Goal: Task Accomplishment & Management: Use online tool/utility

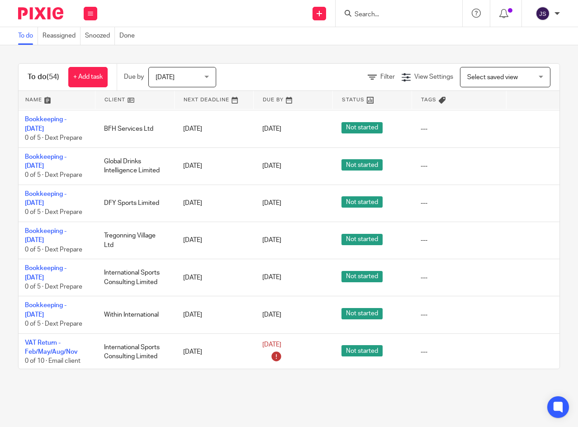
scroll to position [1683, 28]
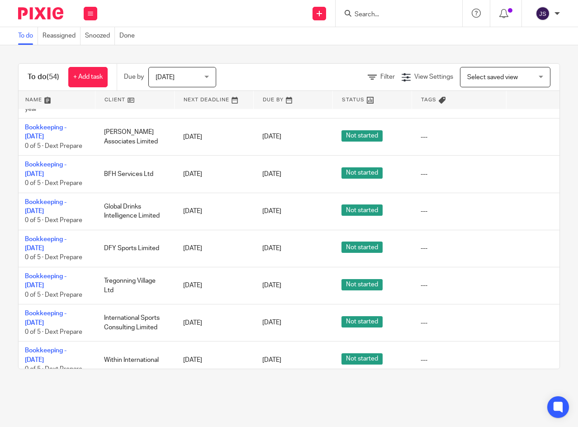
click at [525, 318] on icon at bounding box center [526, 322] width 9 height 9
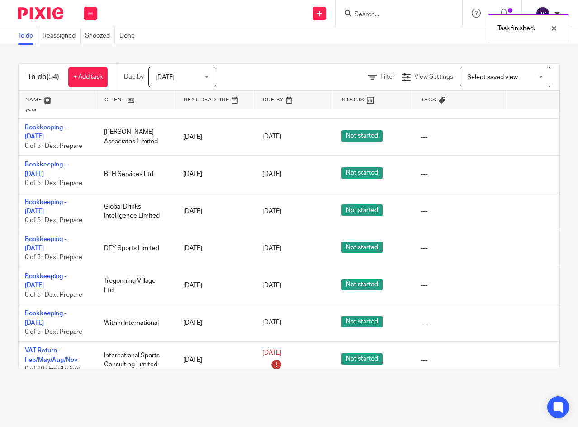
click at [524, 281] on icon at bounding box center [526, 285] width 9 height 9
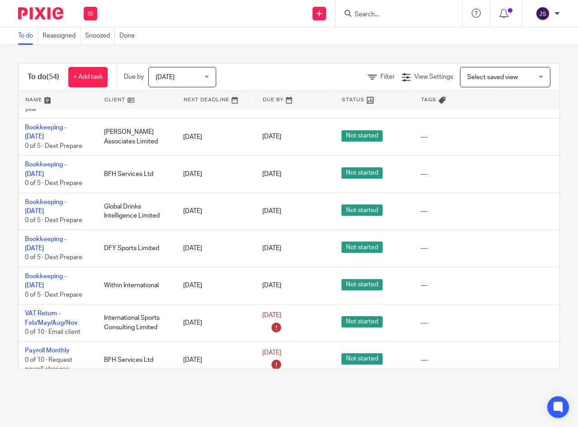
click at [527, 244] on icon at bounding box center [526, 248] width 9 height 9
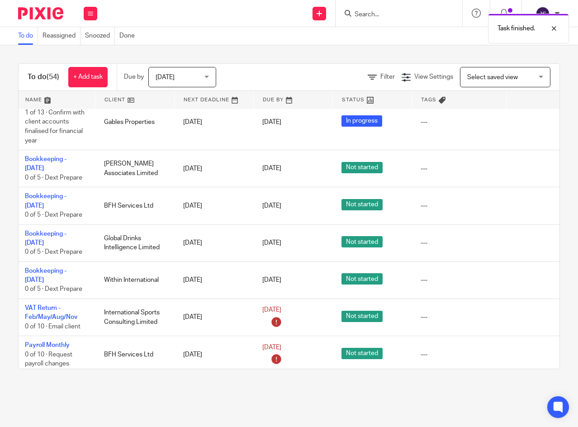
scroll to position [1638, 28]
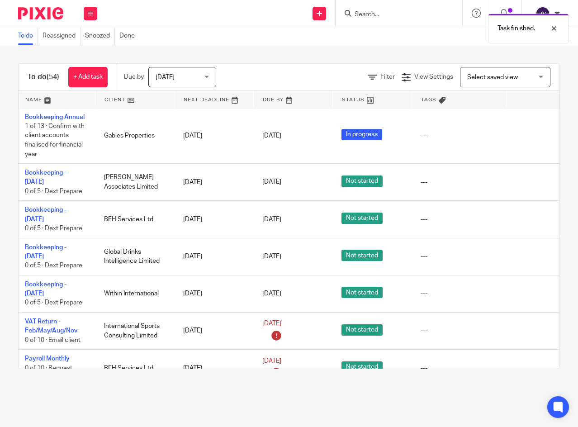
click at [525, 215] on icon at bounding box center [526, 219] width 9 height 9
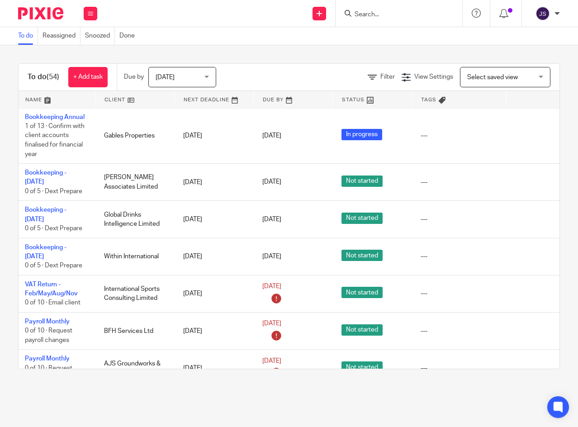
click at [529, 215] on icon at bounding box center [526, 219] width 9 height 9
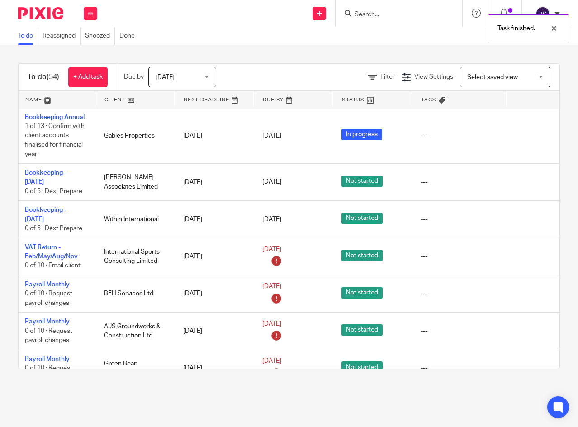
scroll to position [1593, 28]
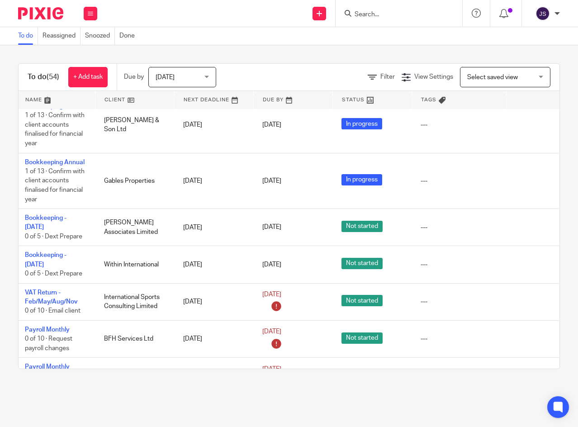
click at [527, 260] on icon at bounding box center [526, 264] width 9 height 9
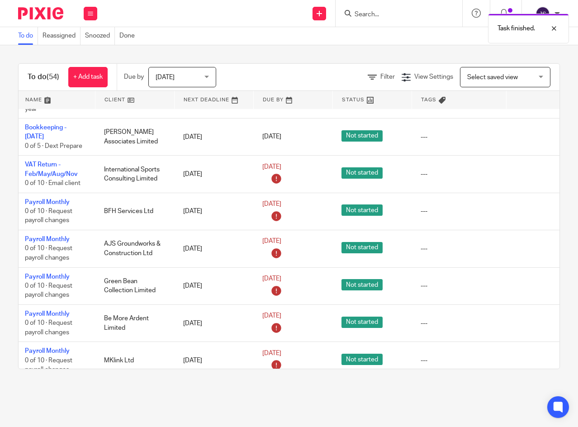
scroll to position [1728, 28]
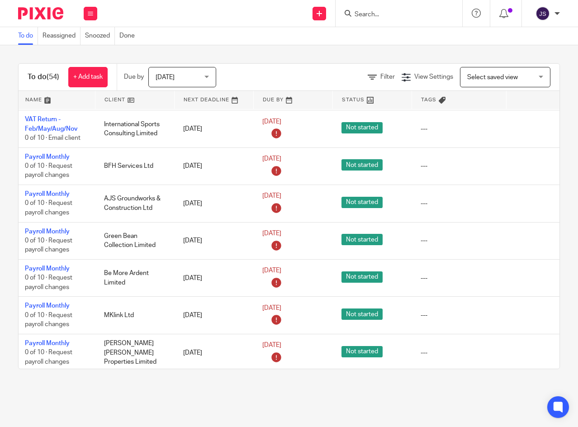
click at [38, 191] on link "Payroll Monthly" at bounding box center [47, 194] width 45 height 6
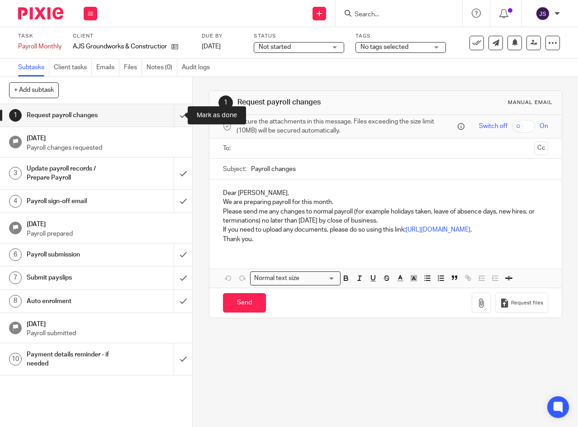
click at [175, 114] on input "submit" at bounding box center [96, 115] width 192 height 23
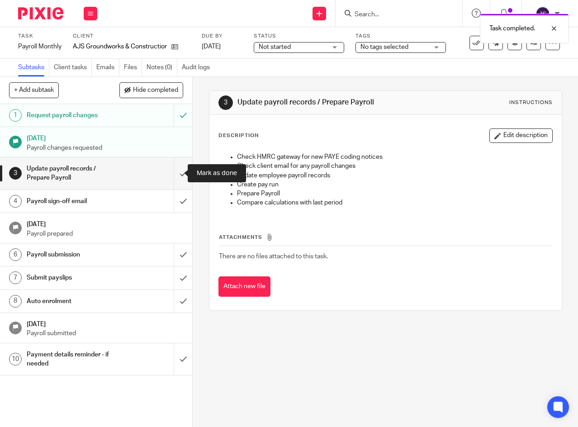
click at [173, 173] on input "submit" at bounding box center [96, 173] width 192 height 32
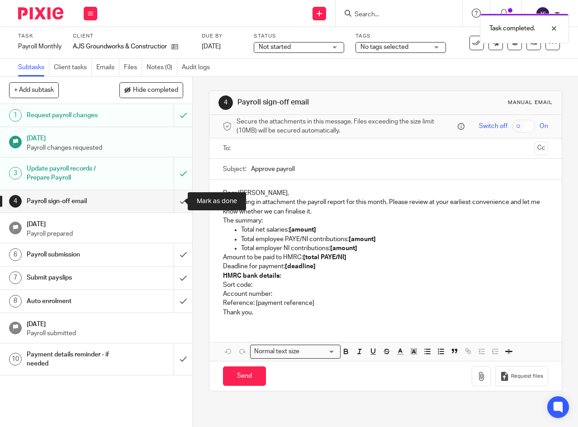
click at [175, 201] on input "submit" at bounding box center [96, 201] width 192 height 23
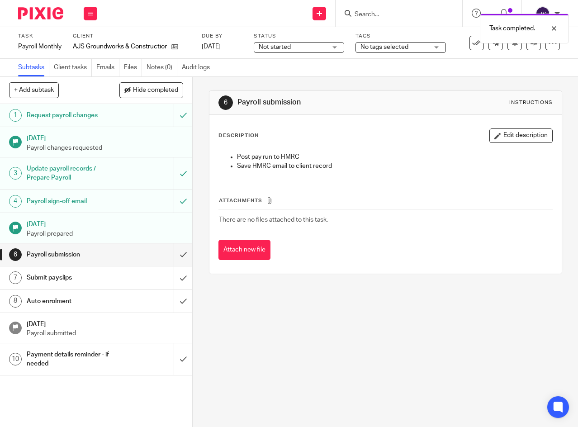
click at [316, 47] on span "Not started" at bounding box center [293, 47] width 68 height 9
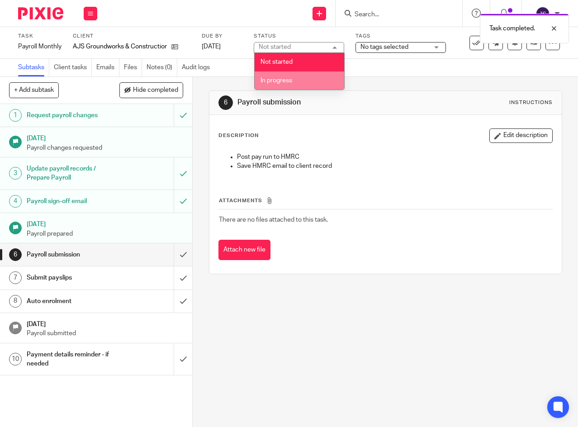
click at [312, 82] on li "In progress" at bounding box center [300, 80] width 90 height 19
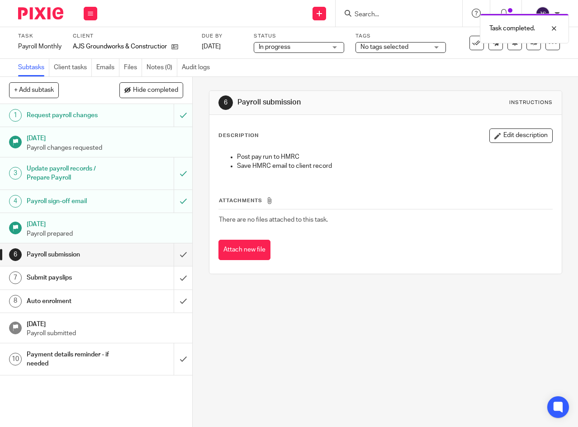
click at [441, 47] on div "No tags selected" at bounding box center [400, 47] width 90 height 11
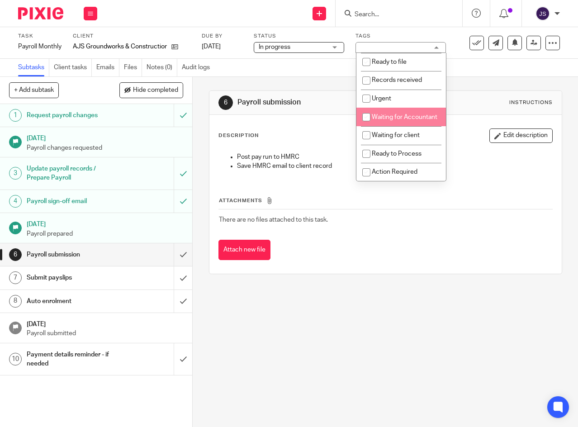
scroll to position [122, 0]
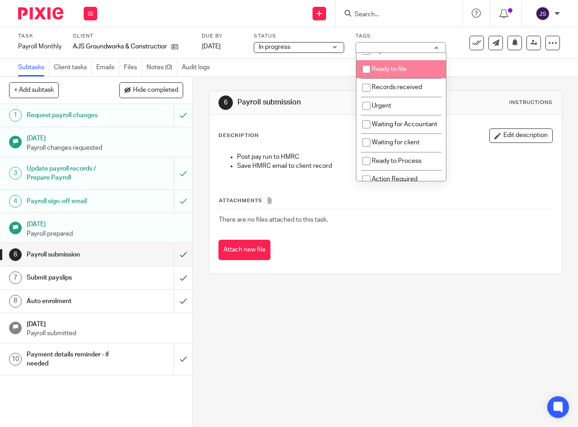
click at [363, 78] on input "checkbox" at bounding box center [366, 69] width 17 height 17
checkbox input "true"
click at [329, 65] on div "Subtasks Client tasks Emails Files Notes (0) Audit logs" at bounding box center [289, 68] width 578 height 18
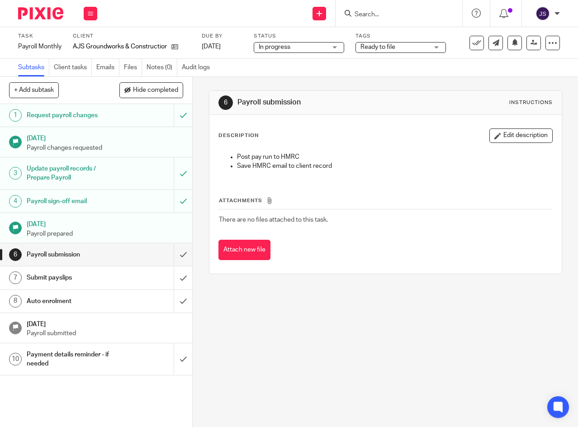
click at [242, 47] on link "[DATE]" at bounding box center [222, 46] width 41 height 9
click at [88, 13] on icon at bounding box center [90, 13] width 5 height 5
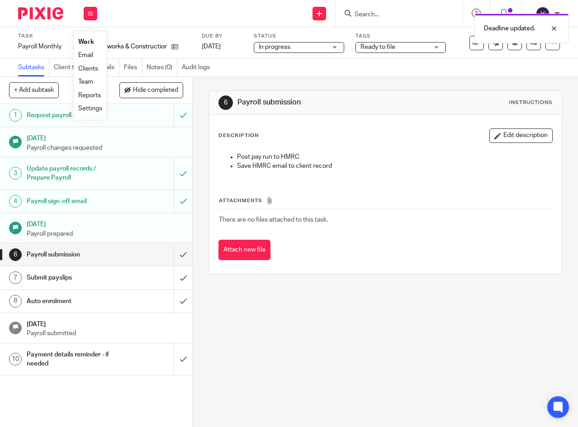
click at [84, 43] on link "Work" at bounding box center [86, 42] width 16 height 6
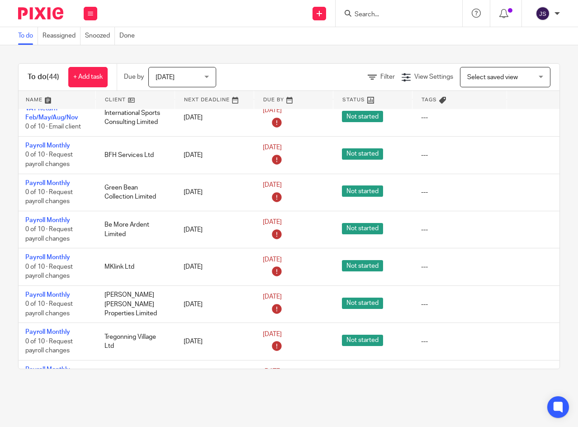
scroll to position [1777, 31]
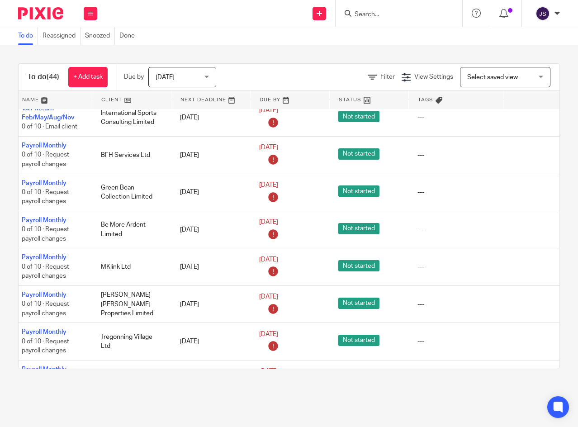
click at [519, 374] on icon at bounding box center [523, 378] width 9 height 9
click at [523, 337] on icon at bounding box center [523, 341] width 9 height 9
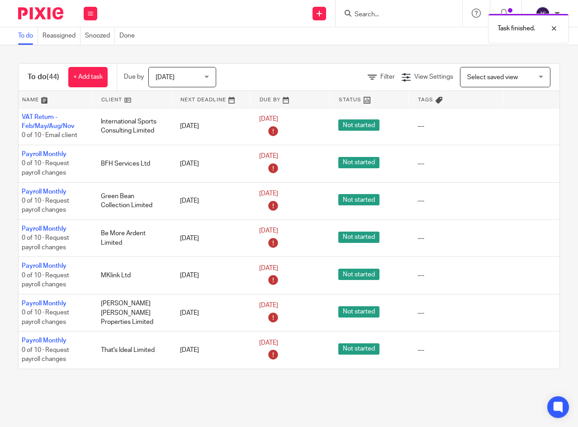
scroll to position [1747, 31]
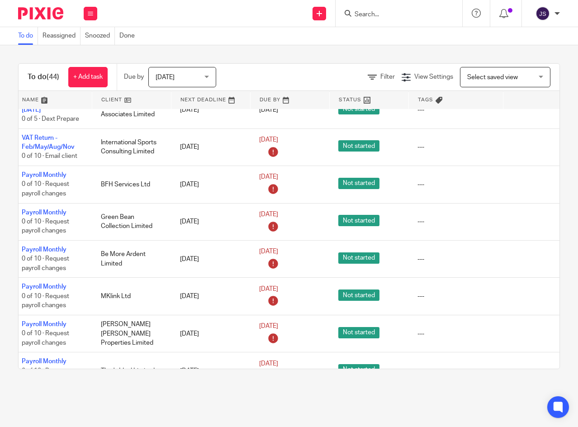
click at [524, 255] on icon at bounding box center [523, 259] width 9 height 9
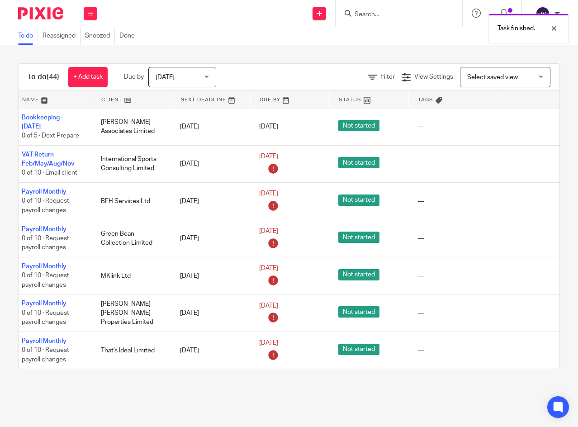
scroll to position [1710, 31]
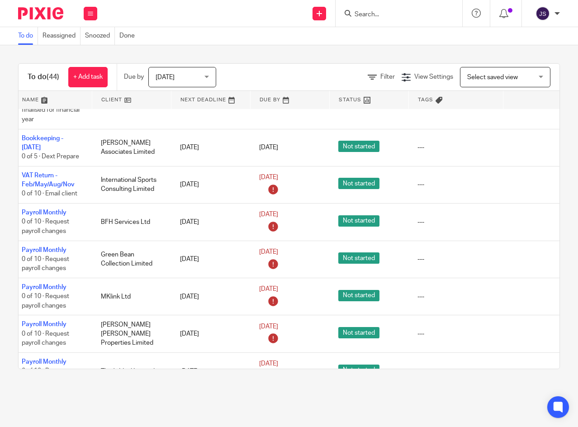
click at [523, 292] on icon at bounding box center [523, 296] width 9 height 9
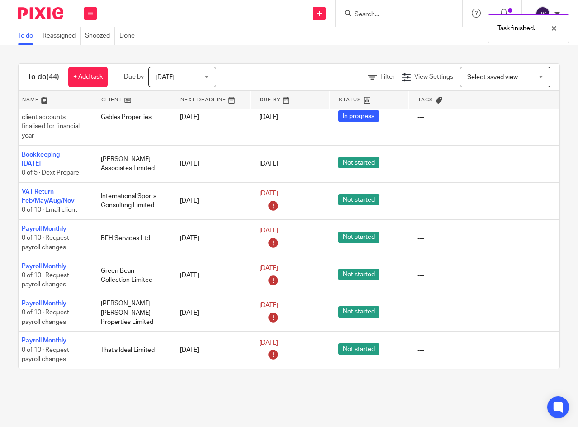
scroll to position [1673, 31]
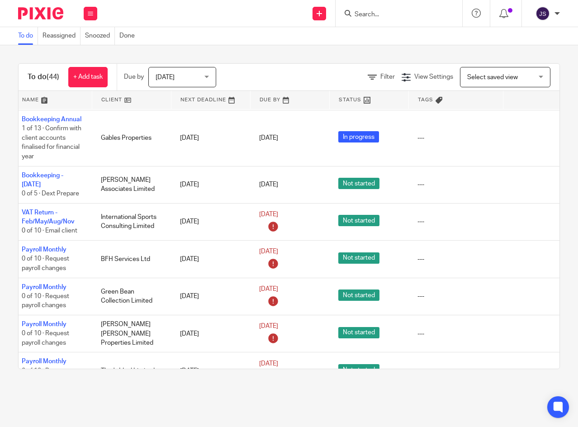
click at [524, 292] on icon at bounding box center [523, 296] width 9 height 9
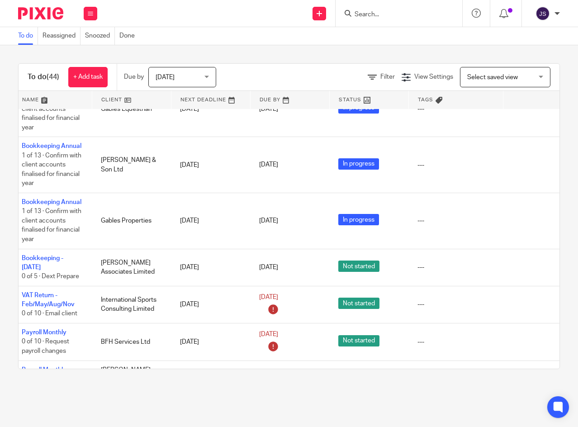
scroll to position [1635, 31]
